Goal: Task Accomplishment & Management: Manage account settings

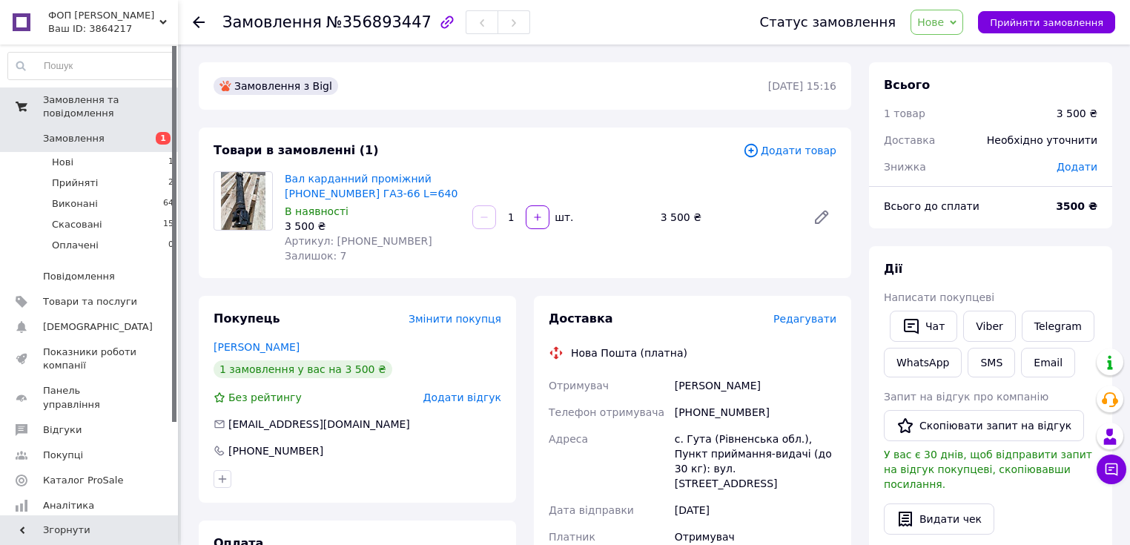
click at [86, 102] on span "Замовлення та повідомлення" at bounding box center [110, 106] width 135 height 27
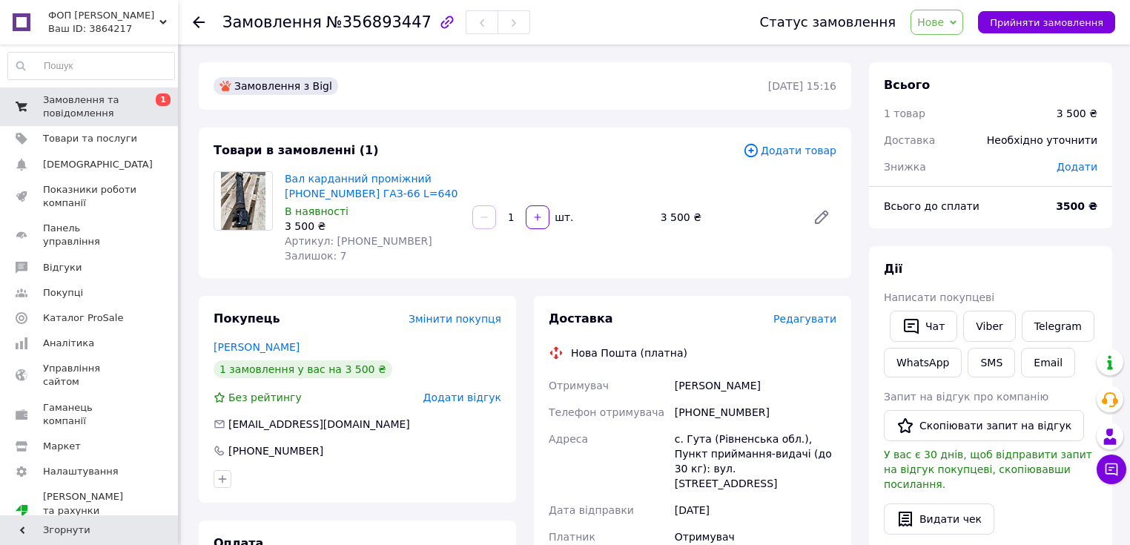
click at [81, 105] on span "Замовлення та повідомлення" at bounding box center [90, 106] width 94 height 27
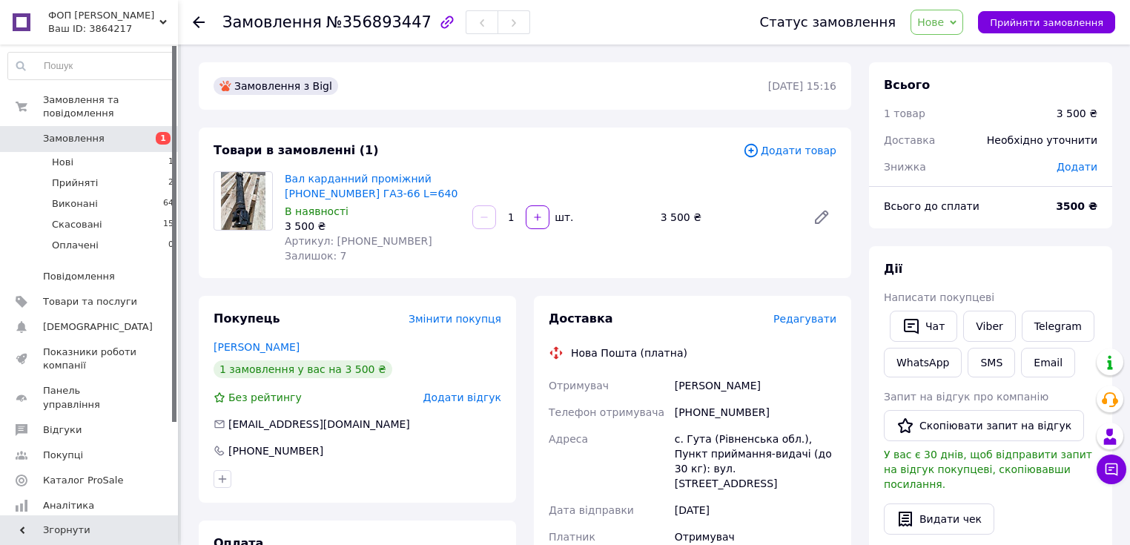
click at [93, 132] on span "Замовлення" at bounding box center [74, 138] width 62 height 13
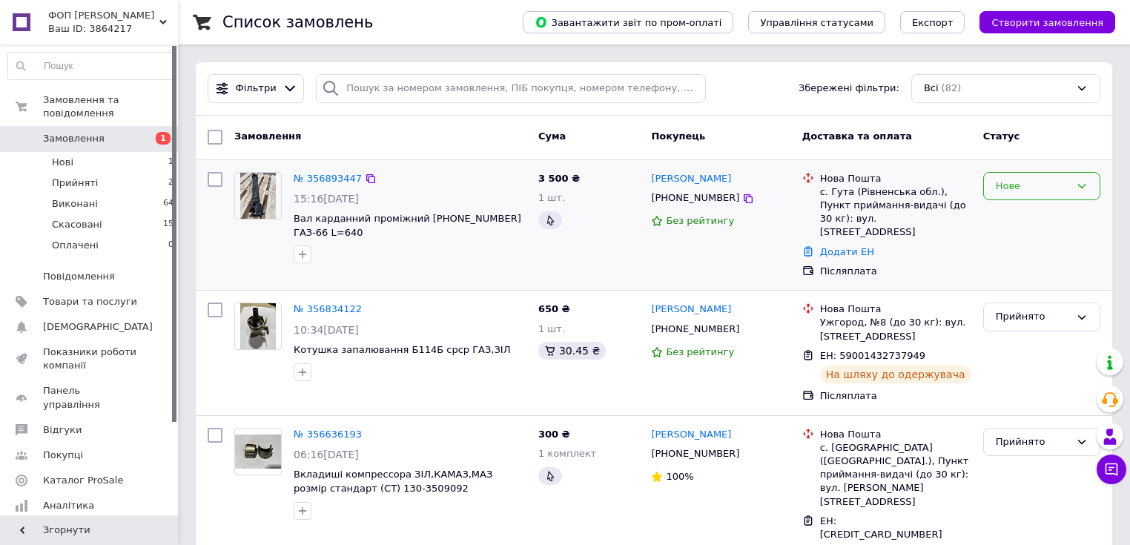
click at [1080, 184] on icon at bounding box center [1082, 186] width 12 height 12
click at [1032, 213] on li "Прийнято" at bounding box center [1042, 216] width 116 height 27
drag, startPoint x: 292, startPoint y: 217, endPoint x: 412, endPoint y: 222, distance: 120.3
click at [412, 222] on div "№ 356893447 15:16, 12.08.2025 Вал карданний проміжний 66-2202010-01 ГАЗ-66 L=640" at bounding box center [410, 218] width 245 height 104
drag, startPoint x: 516, startPoint y: 216, endPoint x: 429, endPoint y: 219, distance: 86.8
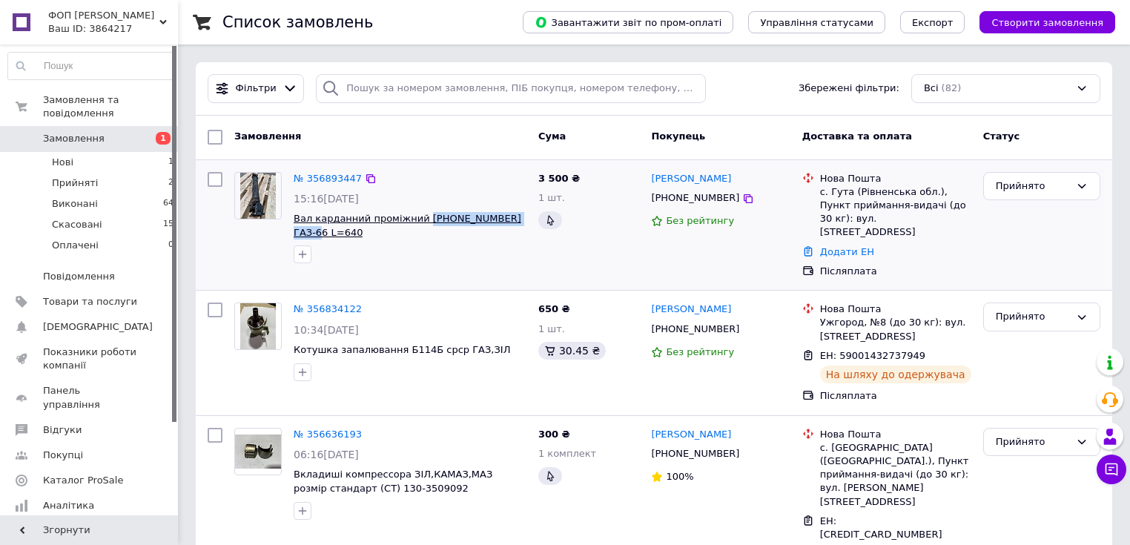
click at [415, 225] on span "Вал карданний проміжний [PHONE_NUMBER] ГАЗ-66 L=640" at bounding box center [410, 225] width 233 height 27
copy span "66-2202010-01 ГАЗ-66"
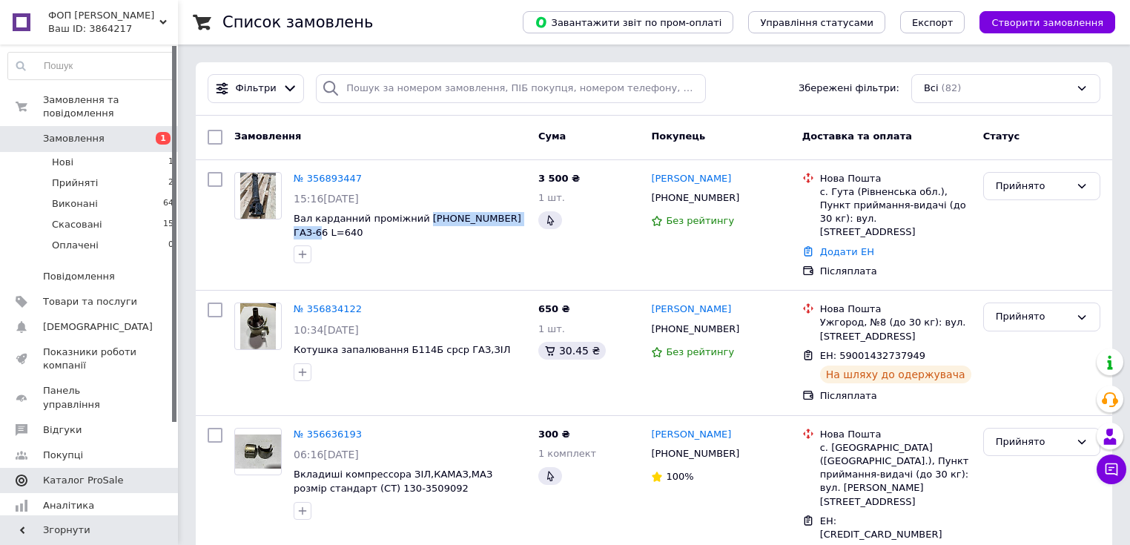
click at [73, 474] on span "Каталог ProSale" at bounding box center [83, 480] width 80 height 13
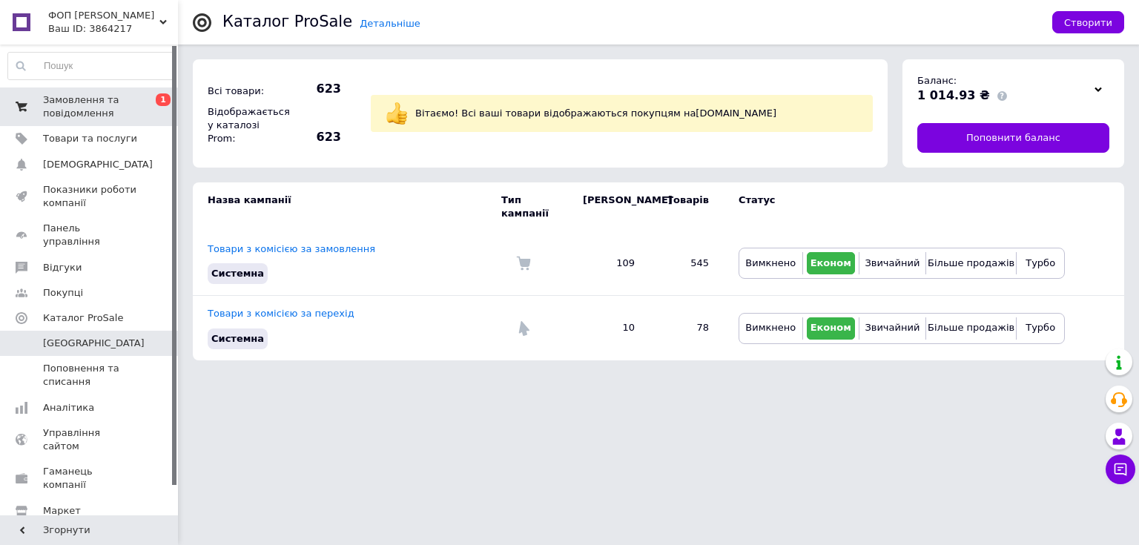
click at [62, 110] on span "Замовлення та повідомлення" at bounding box center [90, 106] width 94 height 27
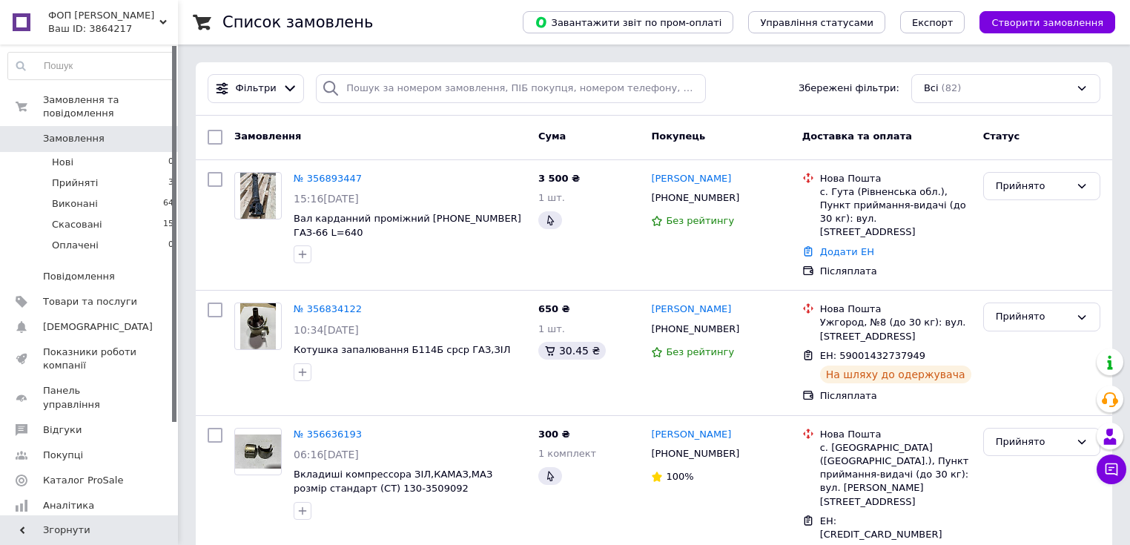
click at [329, 175] on link "№ 356893447" at bounding box center [328, 178] width 68 height 11
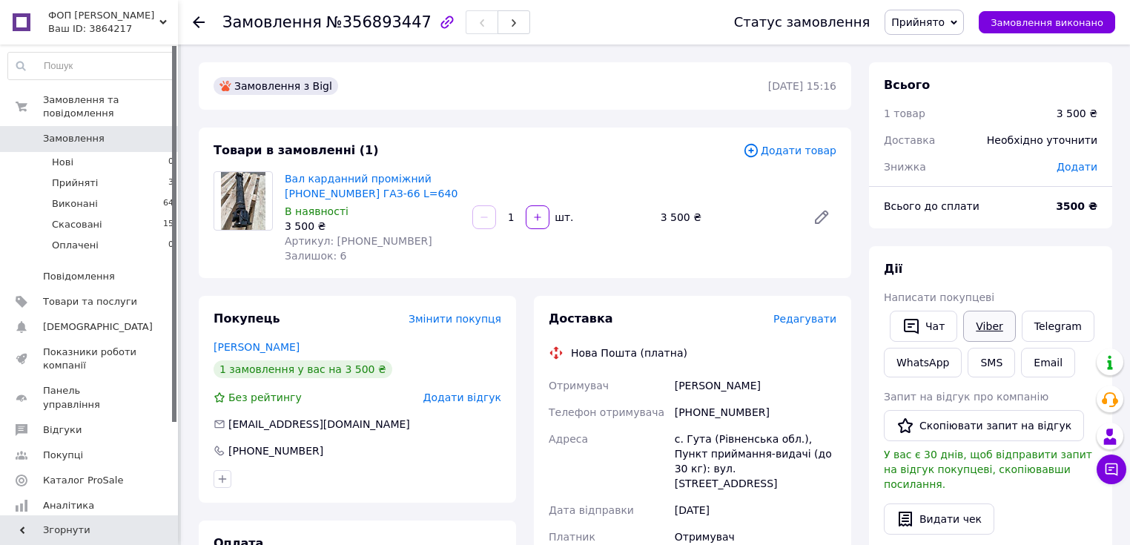
click at [986, 329] on link "Viber" at bounding box center [989, 326] width 52 height 31
